Goal: Check status: Check status

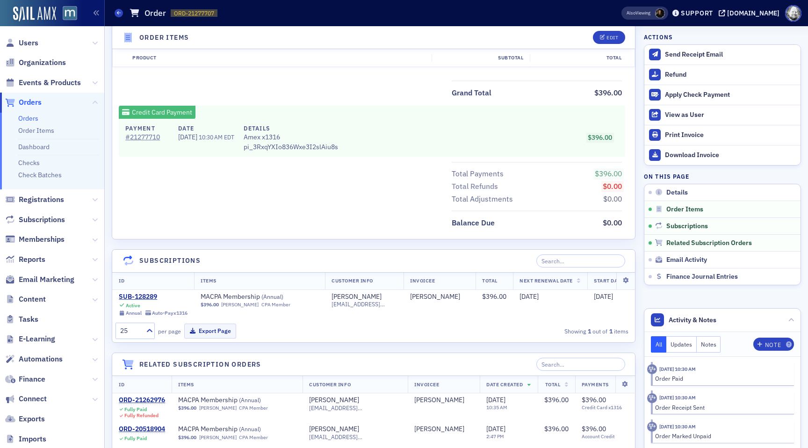
scroll to position [407, 0]
click at [140, 298] on div "SUB-128289" at bounding box center [153, 296] width 69 height 8
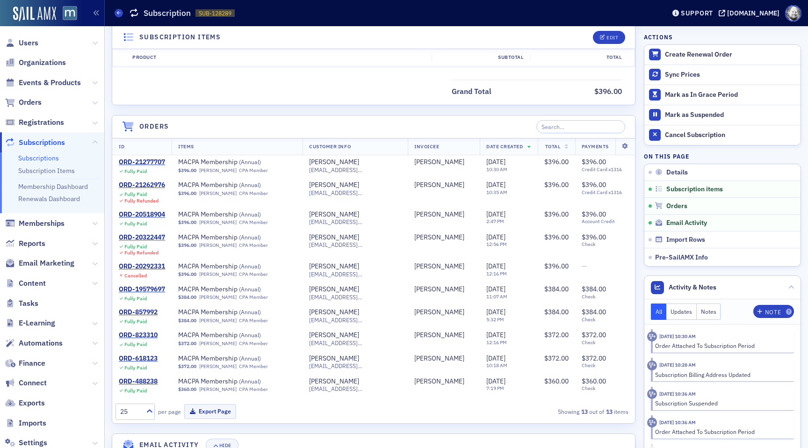
scroll to position [283, 0]
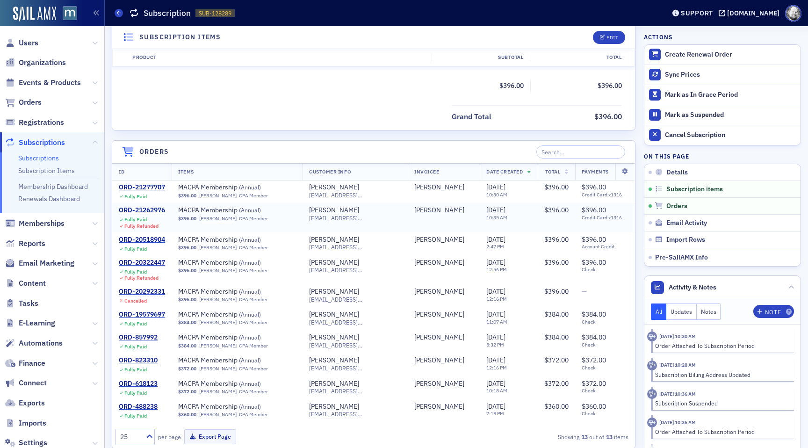
click at [153, 211] on div "ORD-21262976" at bounding box center [142, 210] width 46 height 8
click at [154, 185] on div "ORD-21277707" at bounding box center [142, 187] width 46 height 8
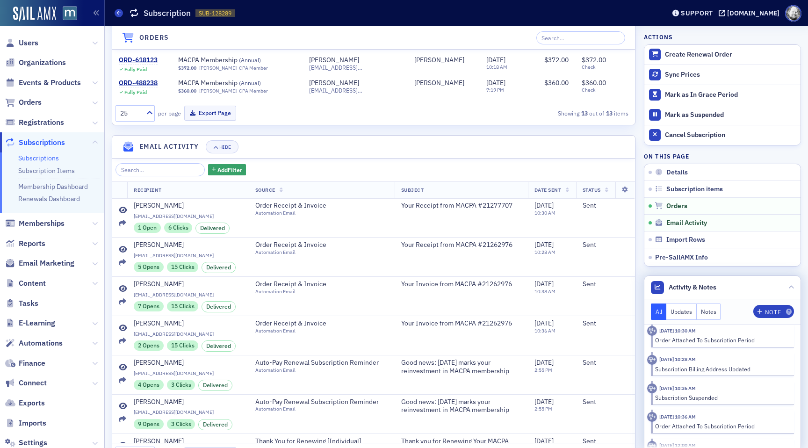
scroll to position [0, 0]
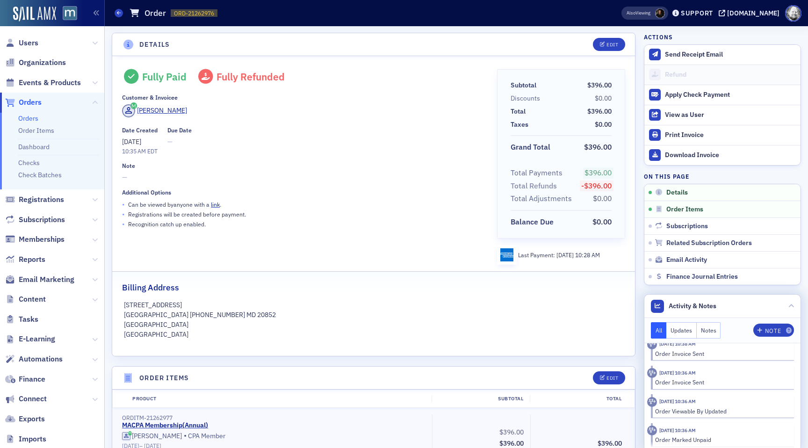
scroll to position [130, 0]
